Goal: Find specific page/section: Find specific page/section

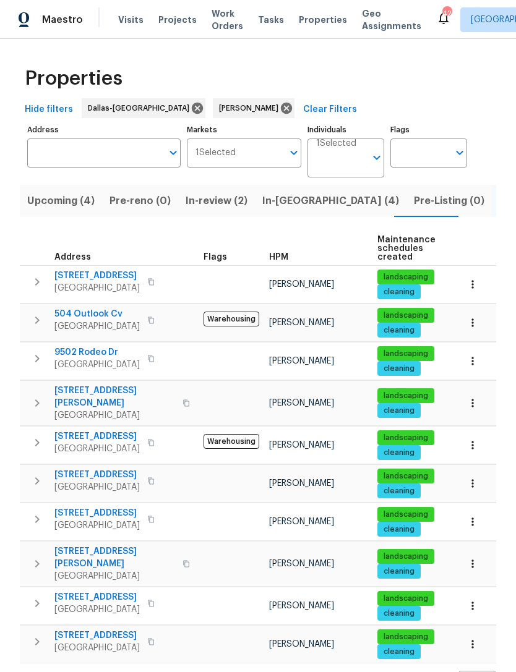
click at [281, 205] on span "In-[GEOGRAPHIC_DATA] (4)" at bounding box center [330, 200] width 137 height 17
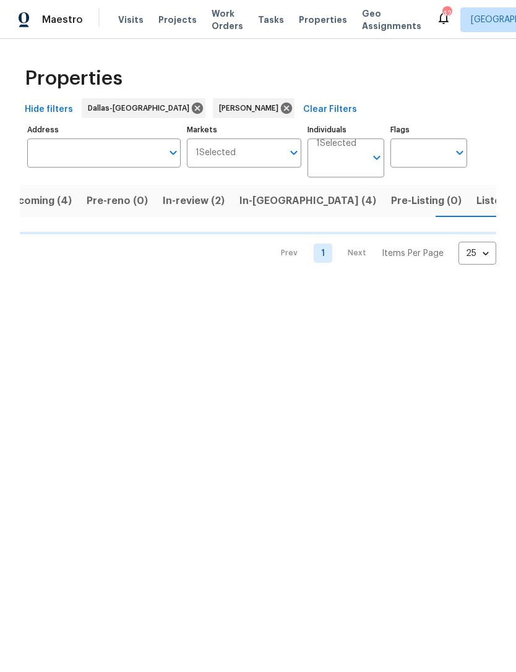
scroll to position [0, 23]
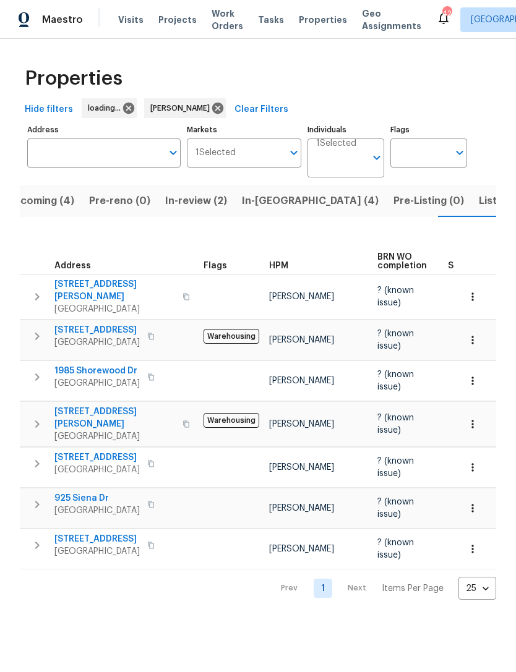
scroll to position [0, 23]
click at [476, 208] on span "Listed (10)" at bounding box center [502, 200] width 52 height 17
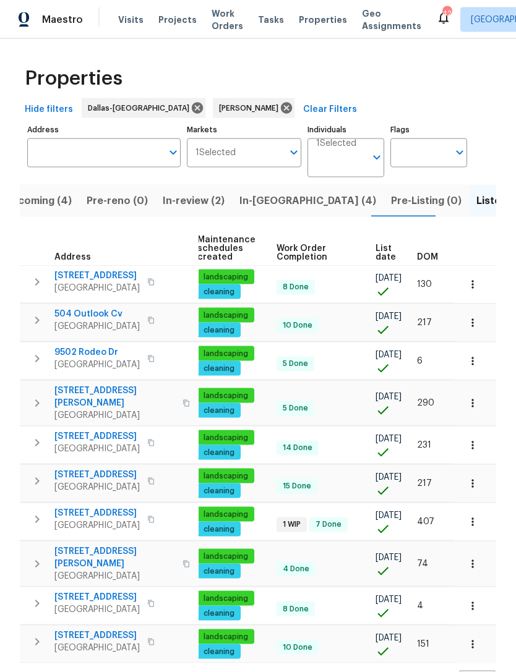
scroll to position [3, 0]
click at [46, 200] on span "Upcoming (4)" at bounding box center [37, 200] width 67 height 17
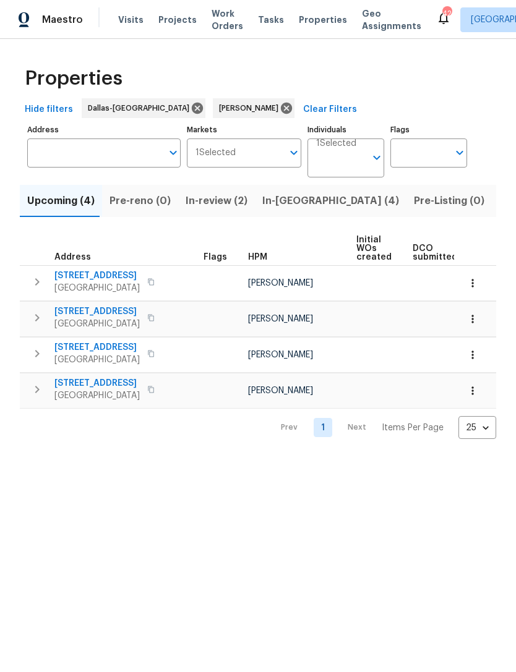
click at [208, 203] on span "In-review (2)" at bounding box center [217, 200] width 62 height 17
